Goal: Communication & Community: Answer question/provide support

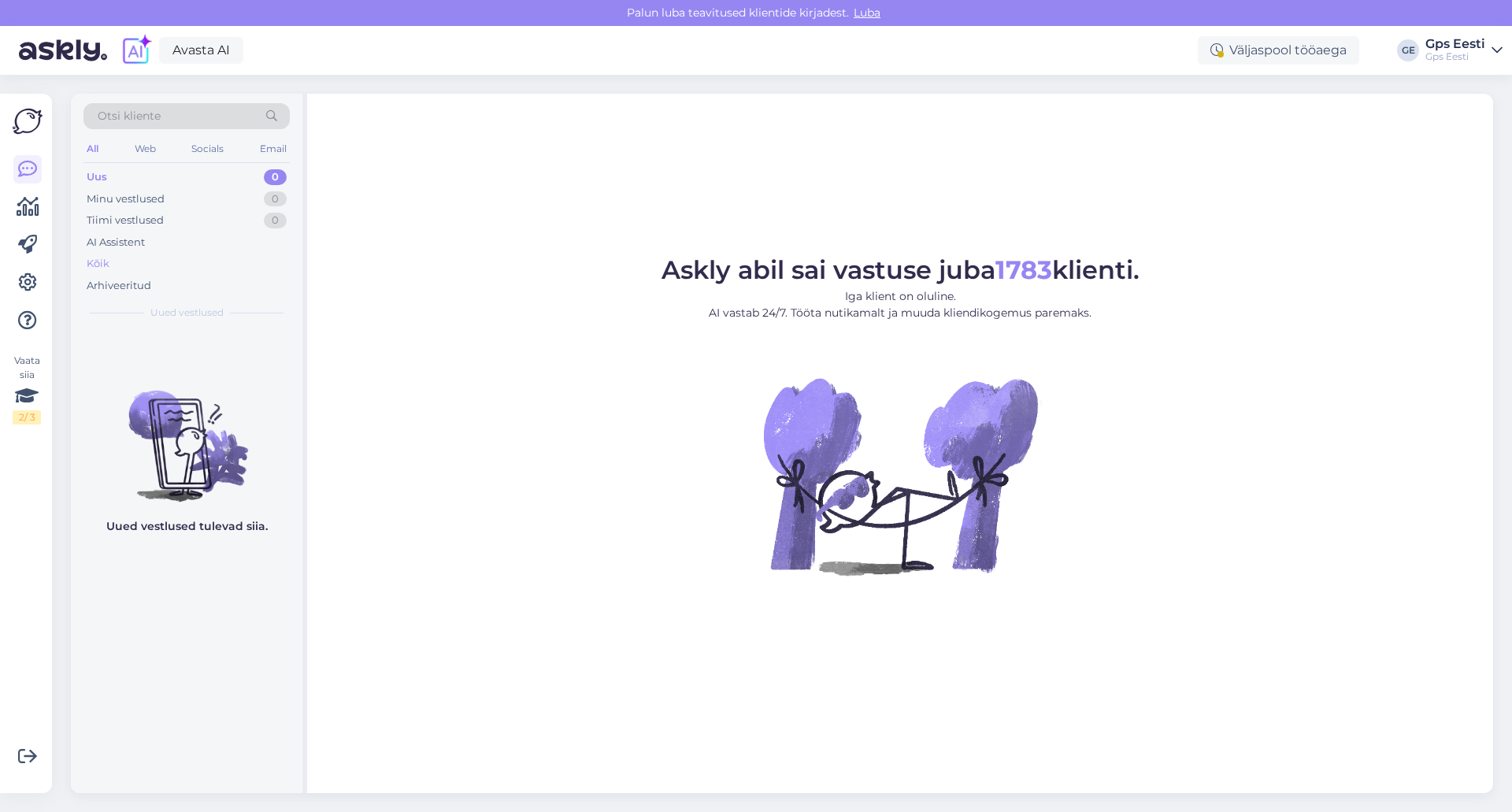
click at [108, 258] on div "Kõik" at bounding box center [98, 264] width 23 height 16
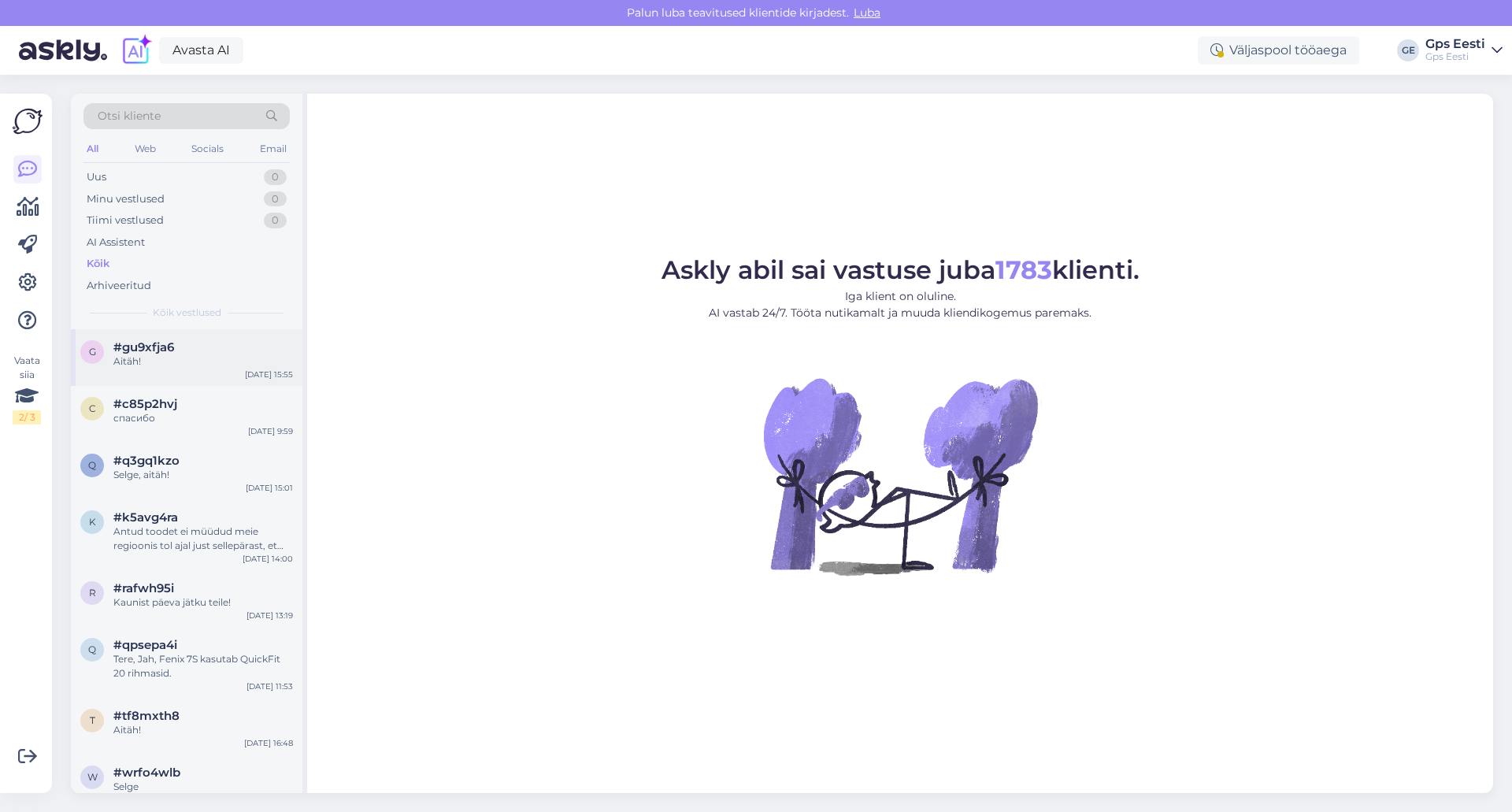
click at [151, 357] on div "Aitäh!" at bounding box center [203, 361] width 180 height 14
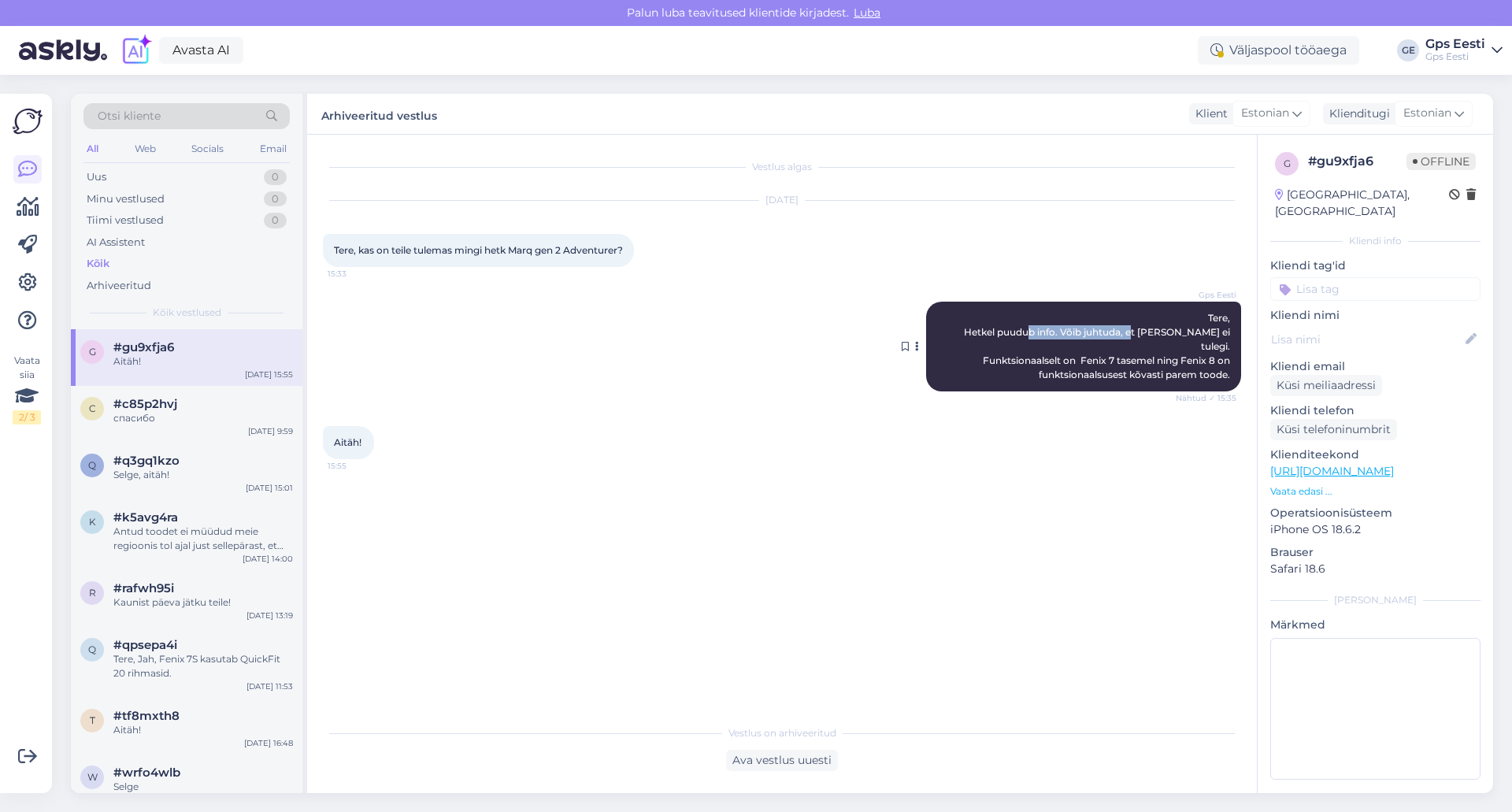
drag, startPoint x: 1023, startPoint y: 340, endPoint x: 1137, endPoint y: 346, distance: 114.2
click at [1130, 346] on span "Tere, Hetkel puudub info. Võib juhtuda, et [PERSON_NAME] ei tulegi. Funktsionaa…" at bounding box center [1098, 345] width 268 height 68
click at [1138, 346] on span "Tere, Hetkel puudub info. Võib juhtuda, et [PERSON_NAME] ei tulegi. Funktsionaa…" at bounding box center [1098, 345] width 268 height 68
drag, startPoint x: 1015, startPoint y: 360, endPoint x: 1154, endPoint y: 360, distance: 139.0
click at [1154, 360] on span "Tere, Hetkel puudub info. Võib juhtuda, et [PERSON_NAME] ei tulegi. Funktsionaa…" at bounding box center [1098, 345] width 268 height 68
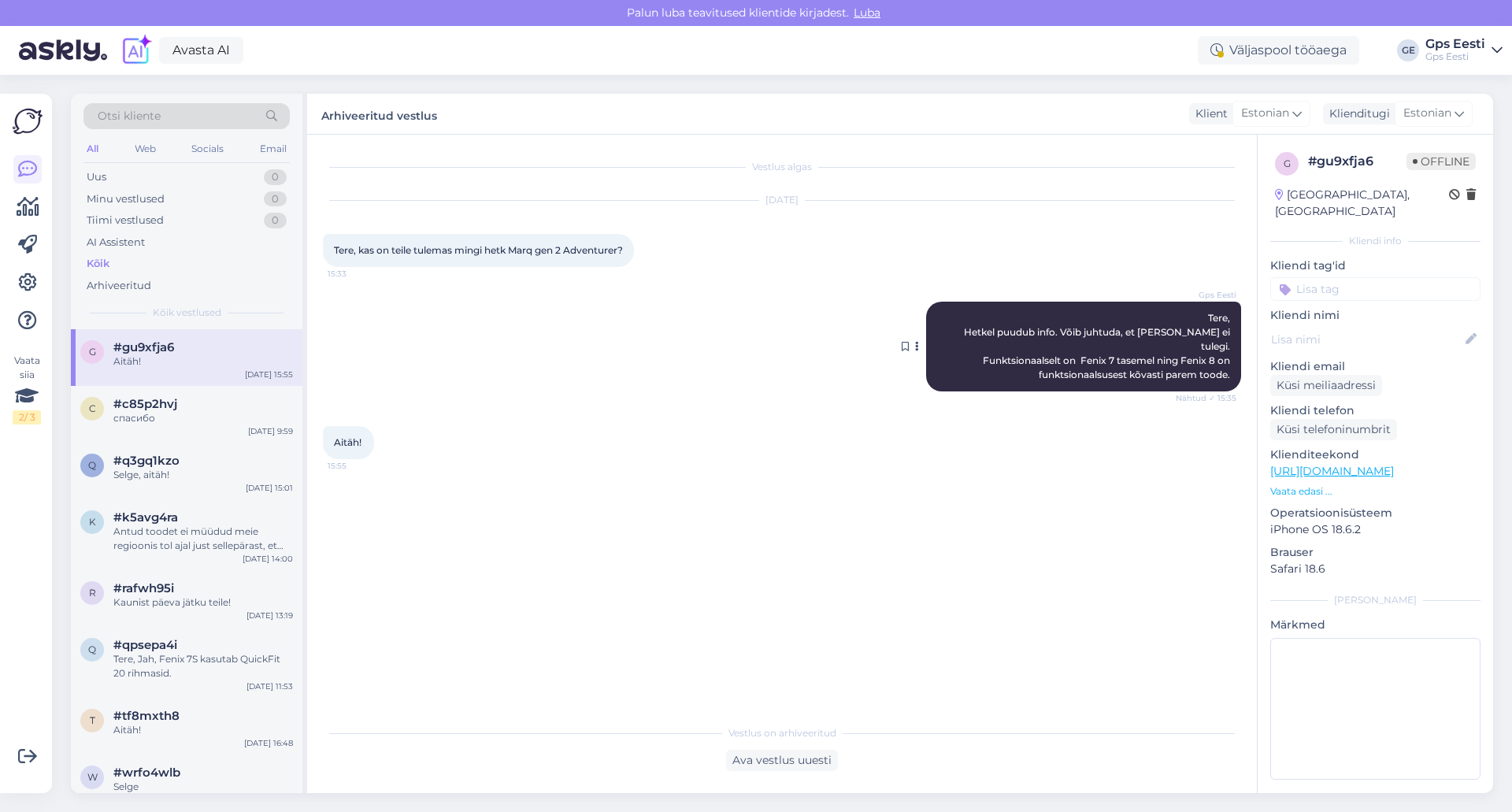
click at [1169, 359] on span "Tere, Hetkel puudub info. Võib juhtuda, et [PERSON_NAME] ei tulegi. Funktsionaa…" at bounding box center [1098, 345] width 268 height 68
click at [146, 403] on span "#c85p2hvj" at bounding box center [145, 404] width 64 height 14
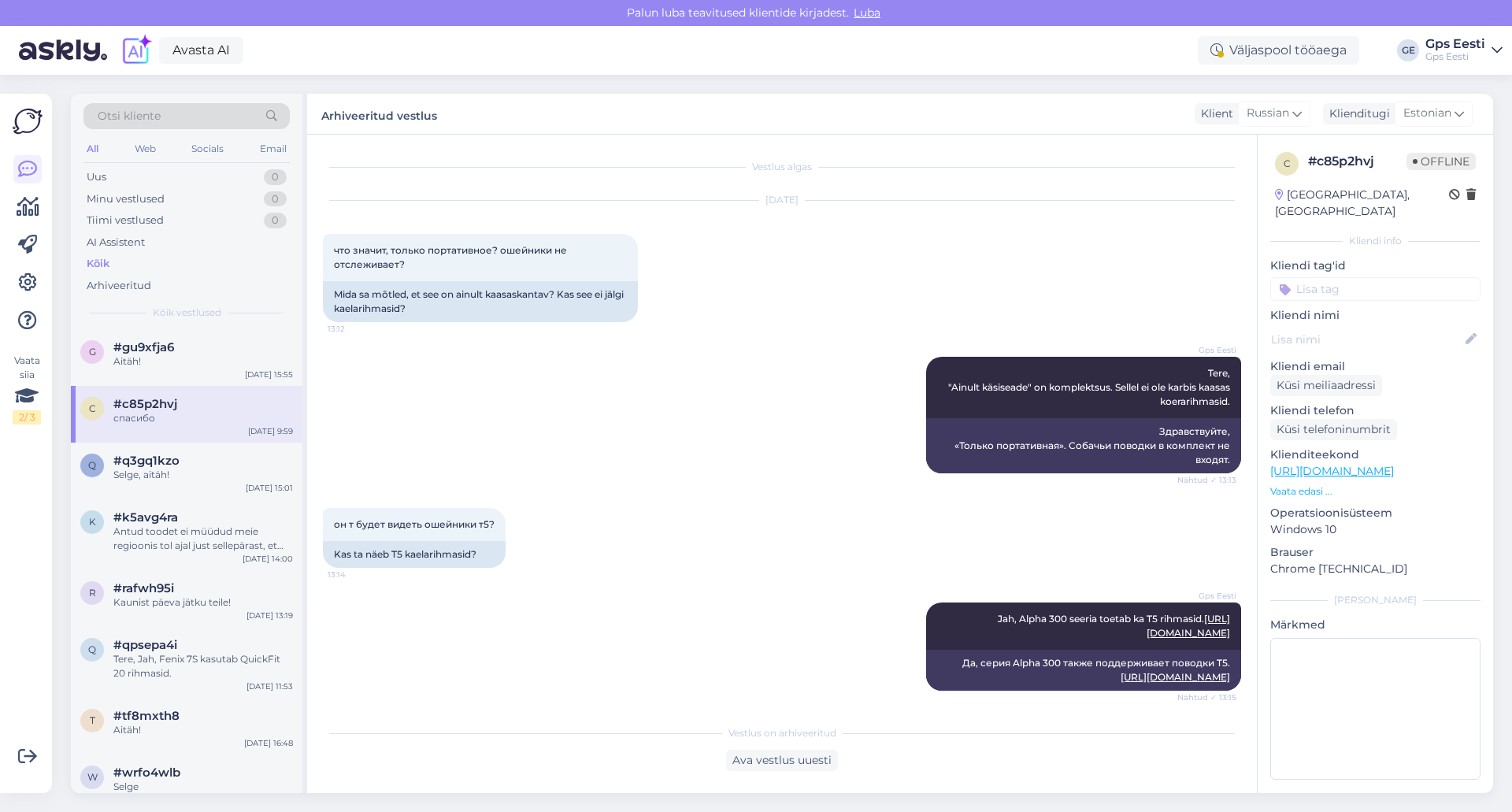
scroll to position [1366, 0]
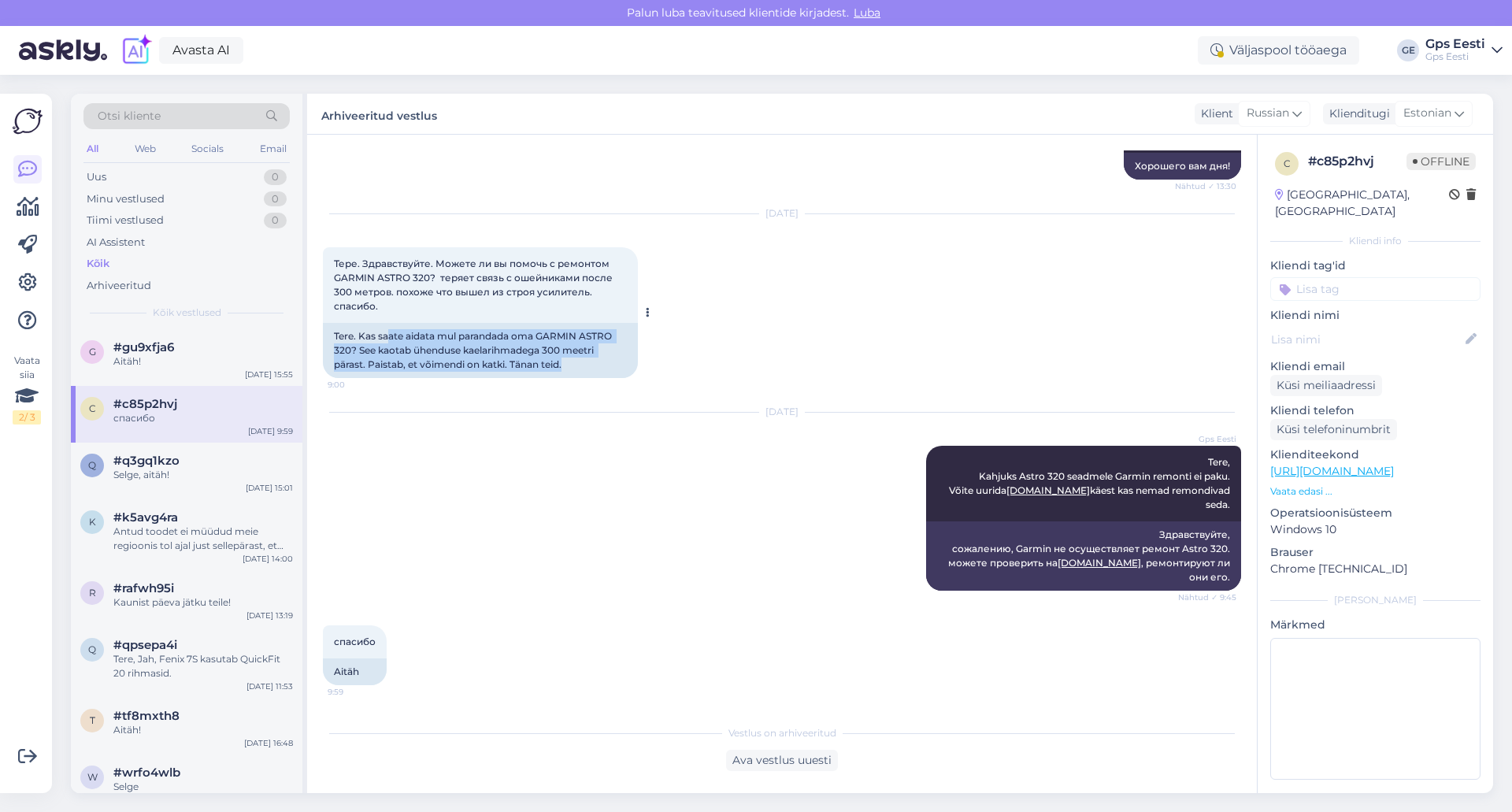
drag, startPoint x: 390, startPoint y: 354, endPoint x: 596, endPoint y: 373, distance: 206.9
click at [596, 373] on div "Tere. Kas saate aidata mul parandada oma GARMIN ASTRO 320? See kaotab ühenduse …" at bounding box center [481, 351] width 315 height 55
click at [793, 395] on div "[DATE] Тере. Здравствуйте. Можете ли вы помочь с ремонтом GARMIN ASTRO 320? тер…" at bounding box center [782, 296] width 918 height 198
click at [184, 469] on div "Selge, aitäh!" at bounding box center [203, 475] width 180 height 14
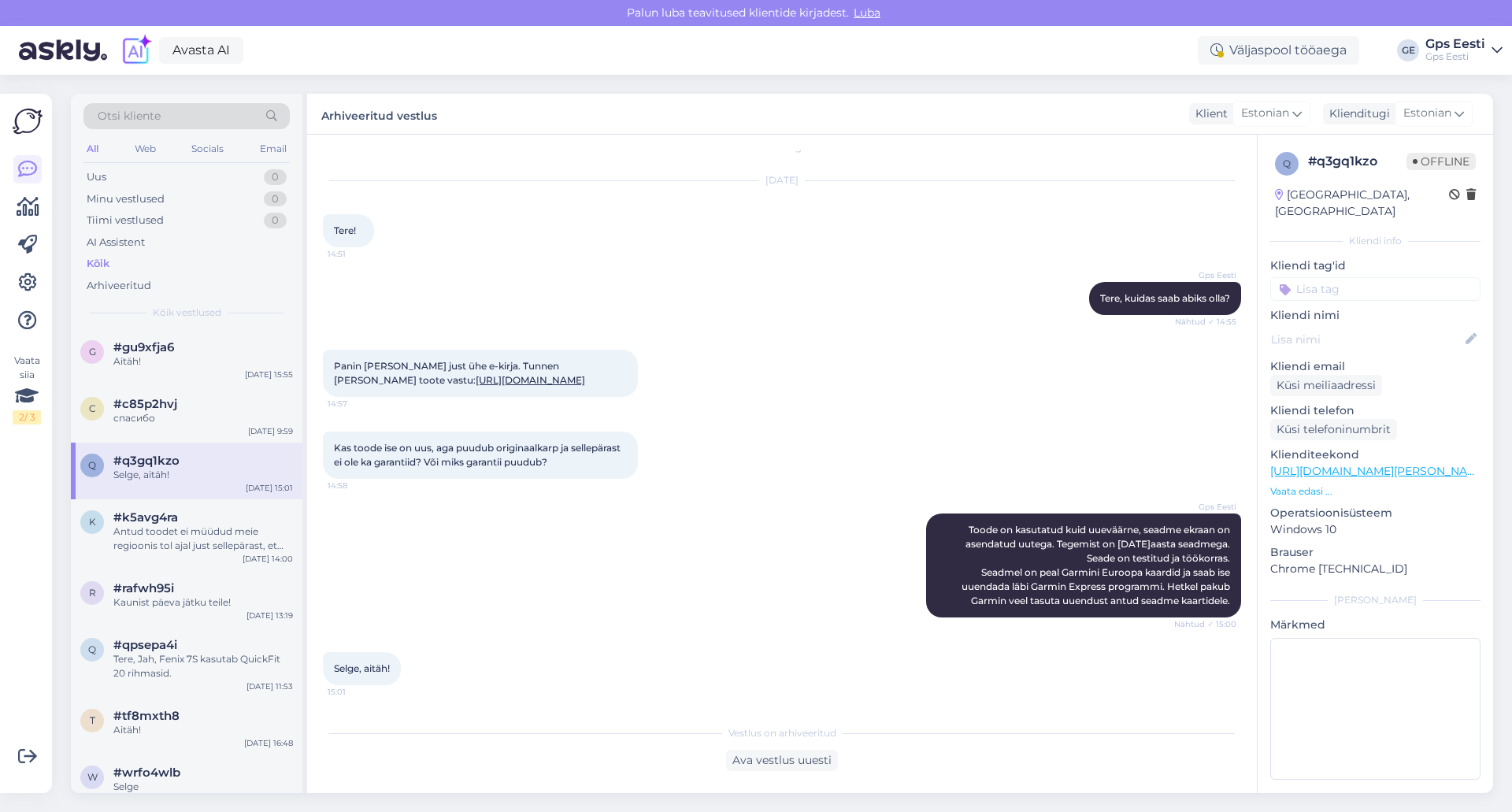
scroll to position [34, 0]
drag, startPoint x: 425, startPoint y: 447, endPoint x: 566, endPoint y: 468, distance: 142.6
click at [566, 468] on div "Kas toode ise on uus, aga puudub originaalkarp ja sellepärast ei ole ka garanti…" at bounding box center [481, 454] width 315 height 47
click at [567, 468] on div "Kas toode ise on uus, aga puudub originaalkarp ja sellepärast ei ole ka garanti…" at bounding box center [481, 454] width 315 height 47
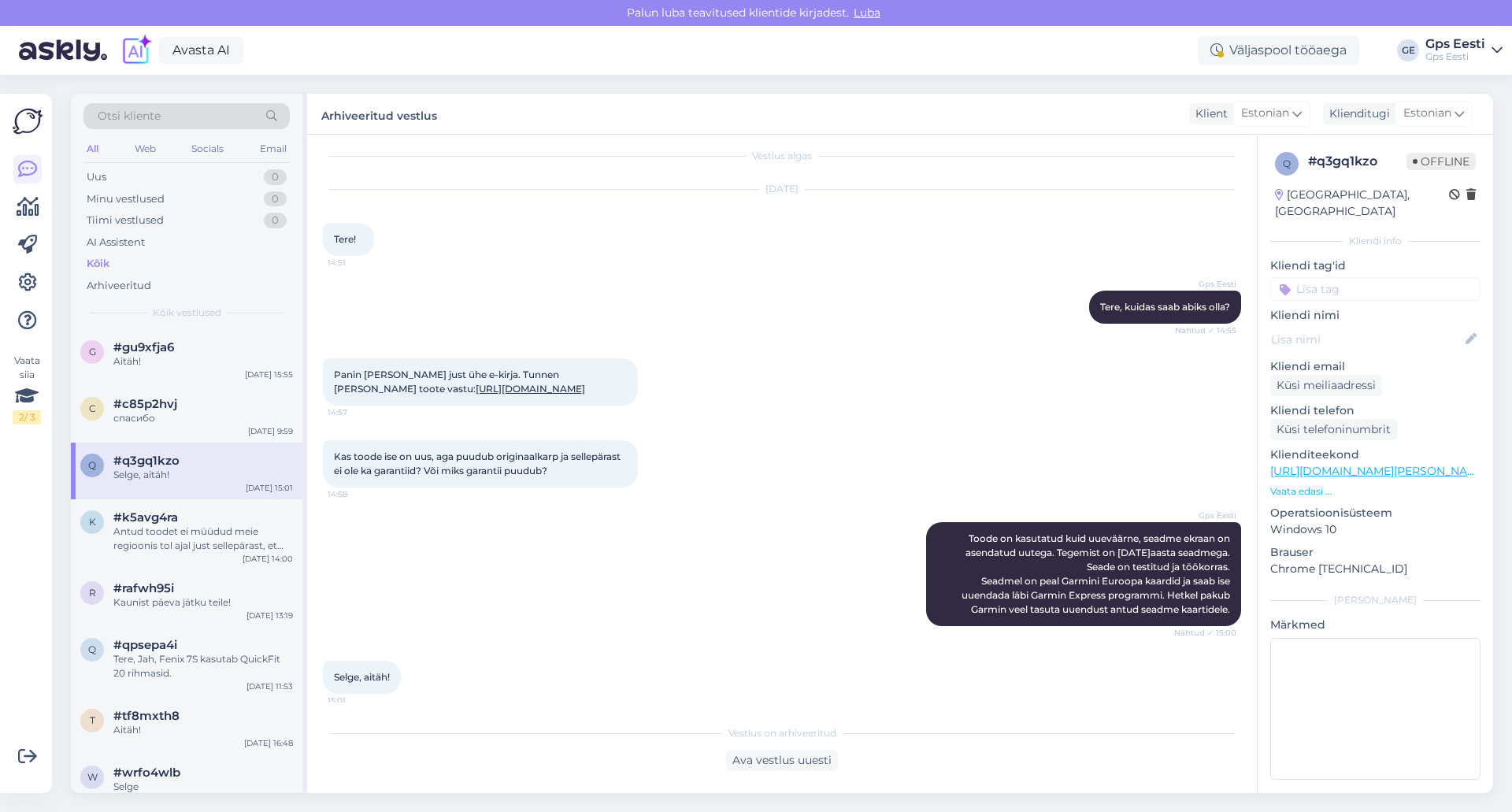
scroll to position [0, 0]
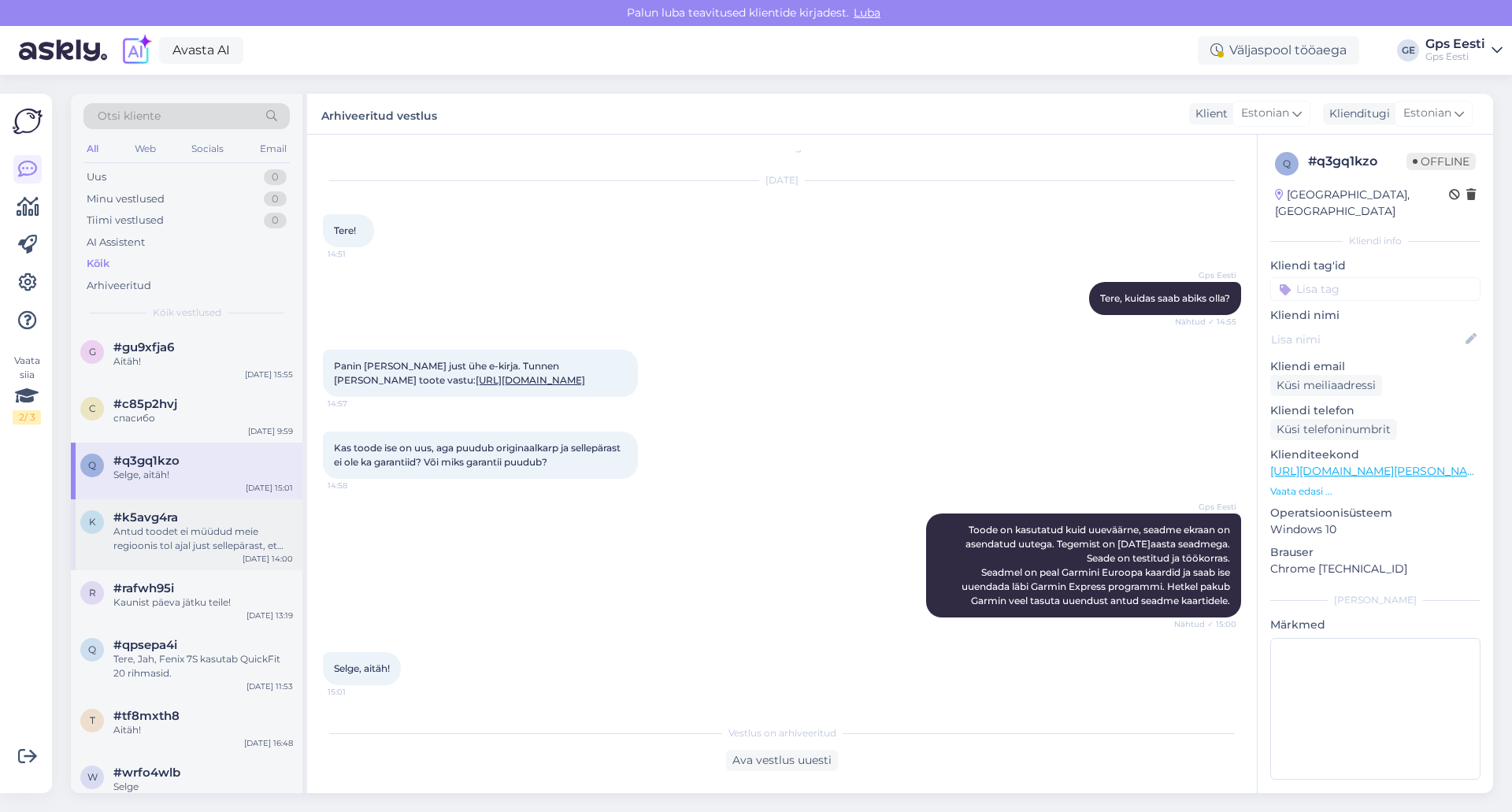
click at [198, 531] on div "Antud toodet ei müüdud meie regioonis tol ajal just sellepärast, et see ei vast…" at bounding box center [203, 538] width 180 height 28
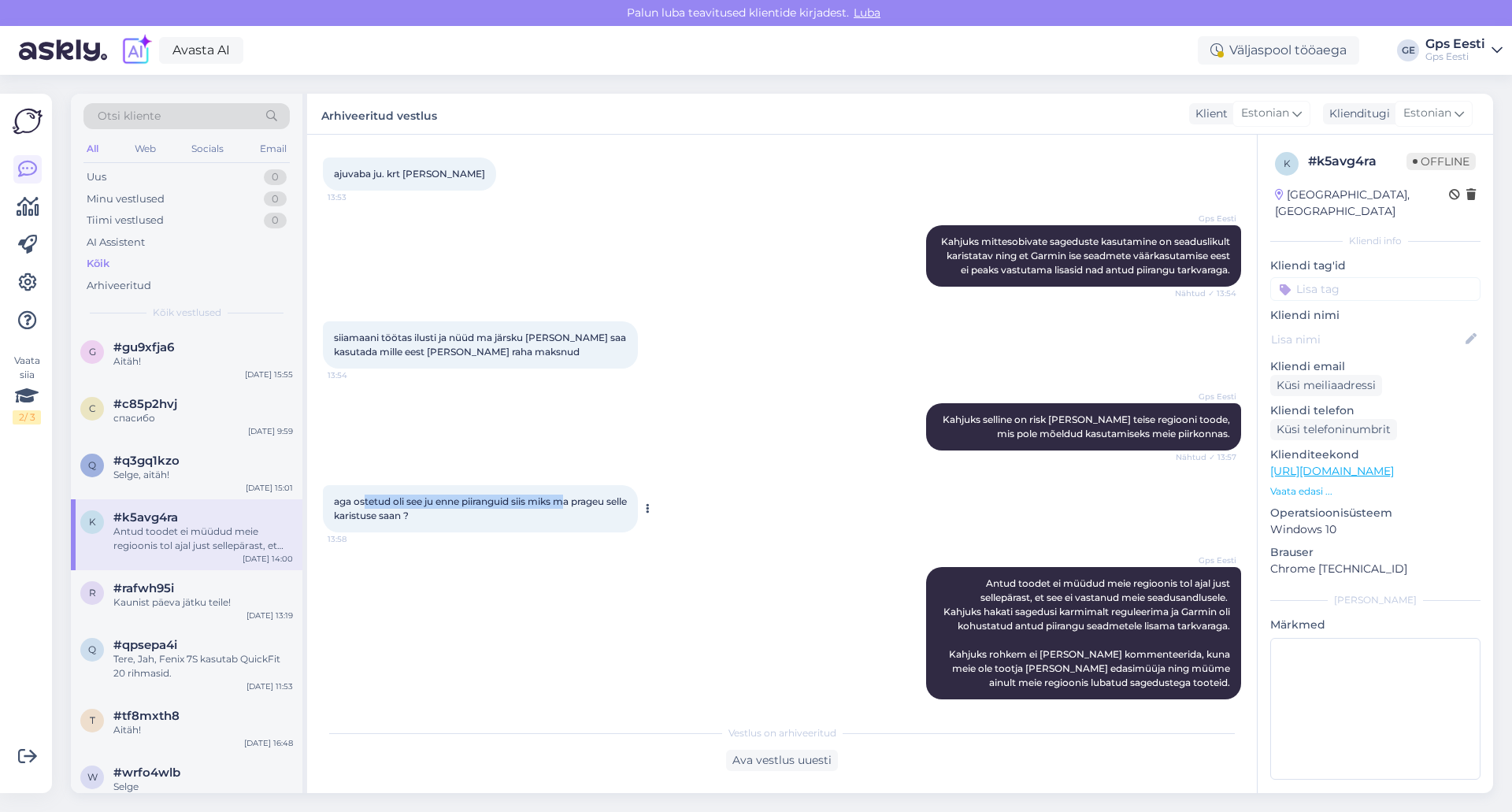
drag, startPoint x: 364, startPoint y: 487, endPoint x: 579, endPoint y: 489, distance: 215.0
click at [572, 496] on span "aga ostetud oli see ju enne piiranguid siis miks ma prageu selle karistuse saan…" at bounding box center [482, 508] width 296 height 26
click at [579, 496] on span "aga ostetud oli see ju enne piiranguid siis miks ma prageu selle karistuse saan…" at bounding box center [482, 508] width 296 height 26
drag, startPoint x: 450, startPoint y: 498, endPoint x: 328, endPoint y: 487, distance: 122.5
click at [328, 487] on div "aga ostetud oli see ju enne piiranguid siis miks ma prageu selle karistuse saan…" at bounding box center [481, 508] width 315 height 47
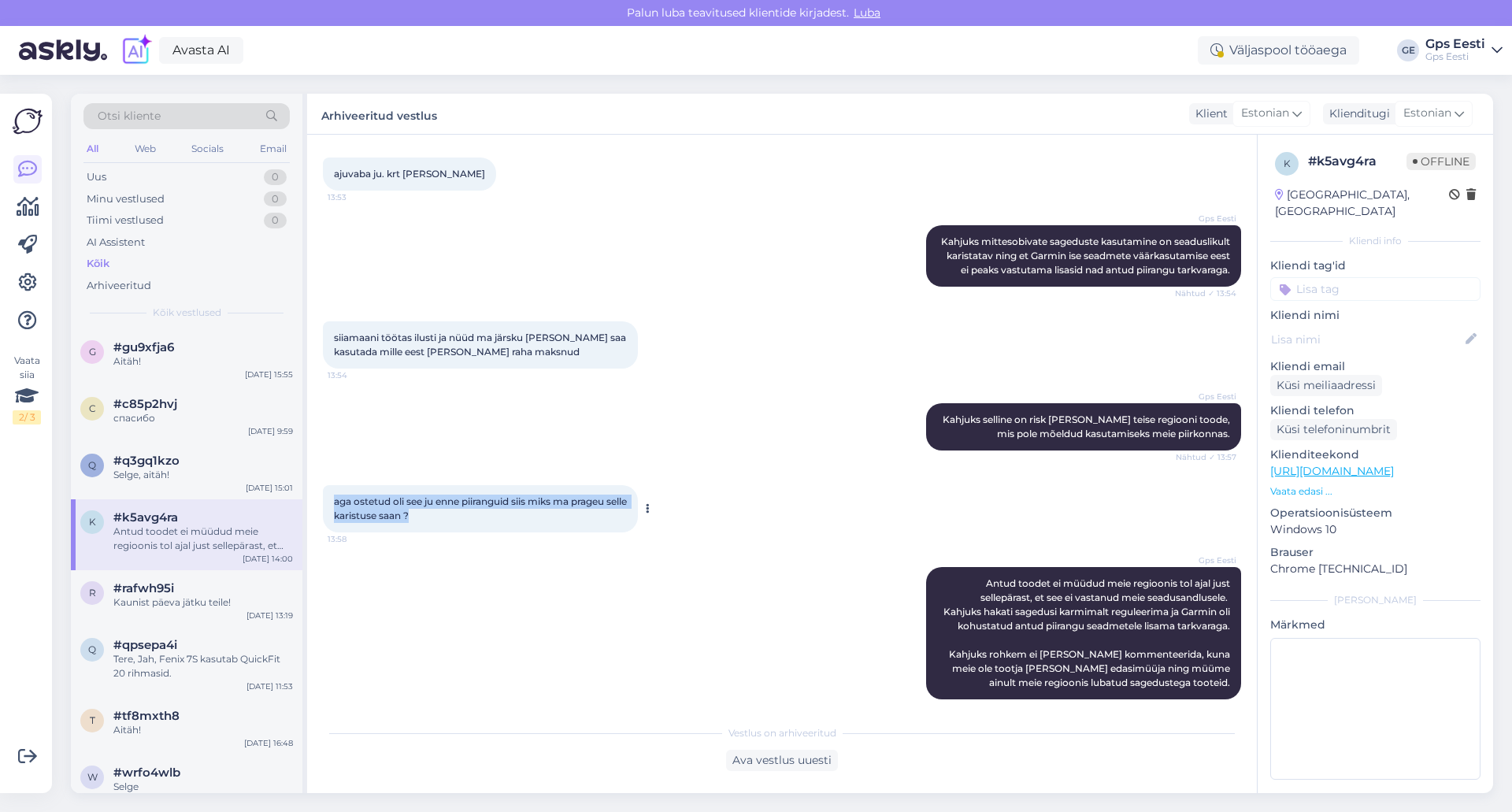
click at [421, 495] on div "aga ostetud oli see ju enne piiranguid siis miks ma prageu selle karistuse saan…" at bounding box center [481, 508] width 315 height 47
